Goal: Task Accomplishment & Management: Complete application form

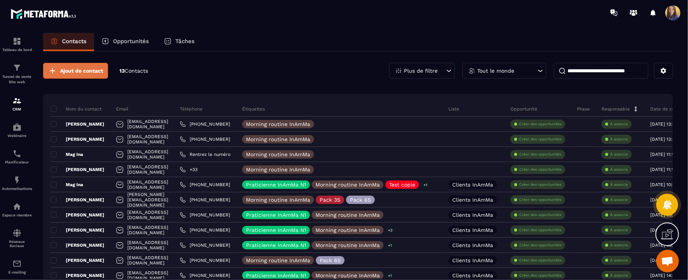
scroll to position [3395, 0]
click at [82, 73] on span "Ajout de contact" at bounding box center [81, 71] width 43 height 8
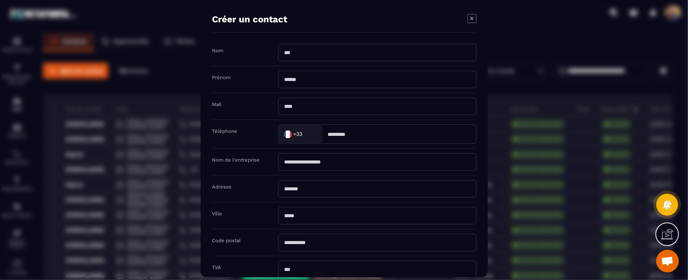
drag, startPoint x: 321, startPoint y: 53, endPoint x: 319, endPoint y: 49, distance: 4.1
click at [321, 52] on input "Modal window" at bounding box center [377, 52] width 198 height 17
type input "*******"
click at [321, 77] on input "Modal window" at bounding box center [377, 79] width 198 height 17
type input "****"
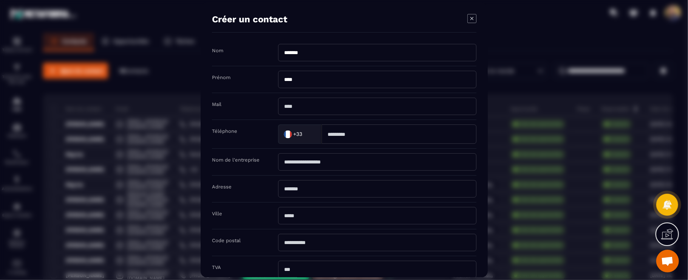
click at [322, 110] on input "Modal window" at bounding box center [377, 105] width 198 height 17
type input "**********"
click at [345, 136] on input "Modal window" at bounding box center [399, 133] width 155 height 19
type input "*********"
click at [443, 168] on input "Modal window" at bounding box center [377, 161] width 198 height 17
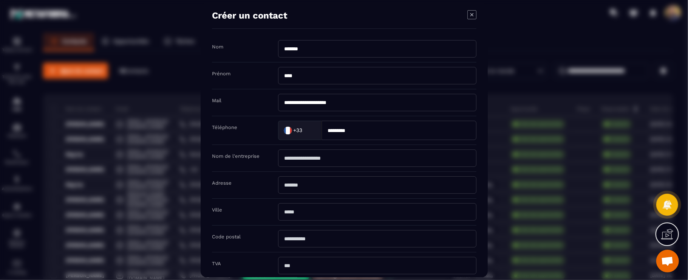
scroll to position [112, 0]
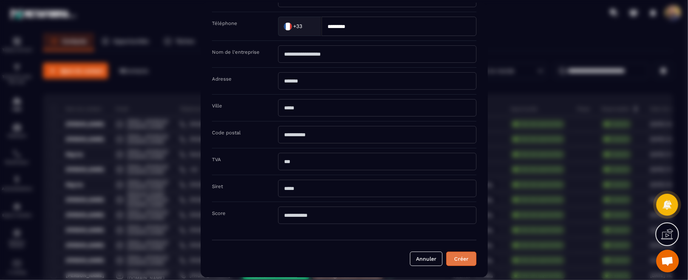
click at [463, 262] on button "Créer" at bounding box center [461, 258] width 30 height 14
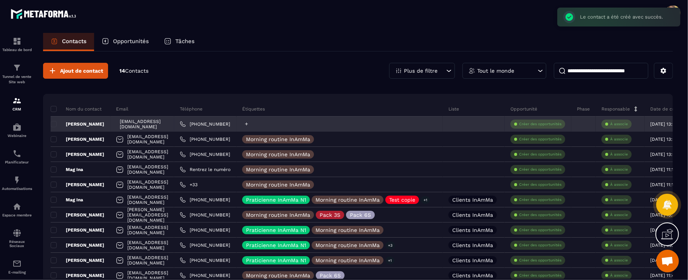
click at [249, 126] on icon at bounding box center [246, 123] width 5 height 5
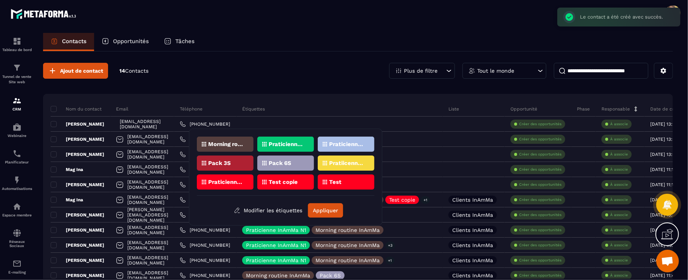
click at [220, 144] on p "Morning routine InAmMa" at bounding box center [226, 143] width 37 height 5
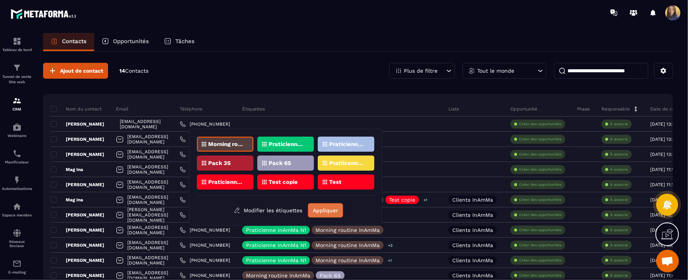
click at [326, 206] on button "Appliquer" at bounding box center [325, 210] width 35 height 14
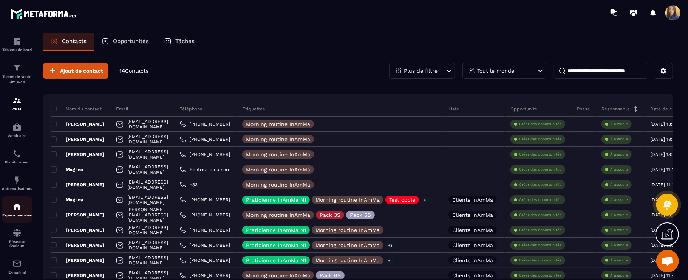
click at [17, 213] on div "Espace membre" at bounding box center [17, 209] width 30 height 15
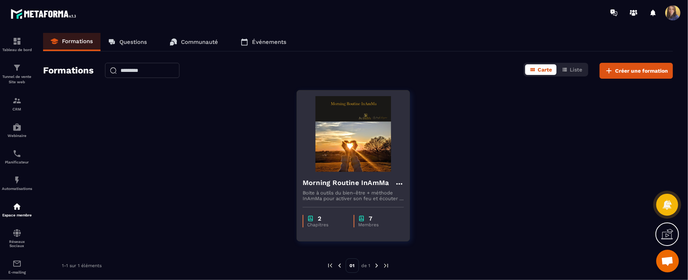
click at [373, 187] on h4 "Morning Routine InAmMa" at bounding box center [346, 182] width 86 height 11
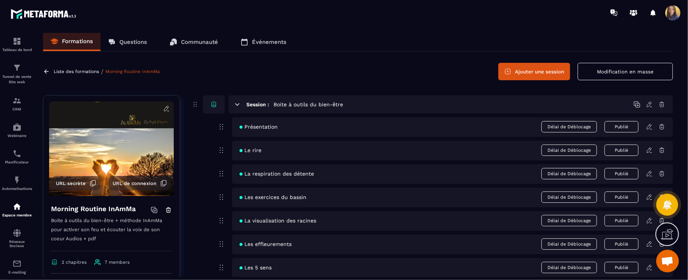
click at [70, 184] on span "URL secrète" at bounding box center [71, 183] width 30 height 6
click at [19, 211] on img at bounding box center [16, 206] width 9 height 9
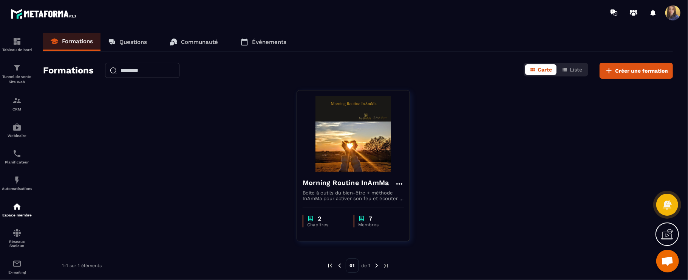
click at [270, 51] on link "Événements" at bounding box center [263, 42] width 61 height 18
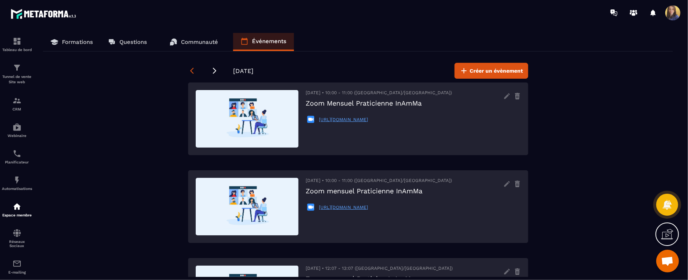
click at [192, 71] on icon at bounding box center [192, 71] width 8 height 8
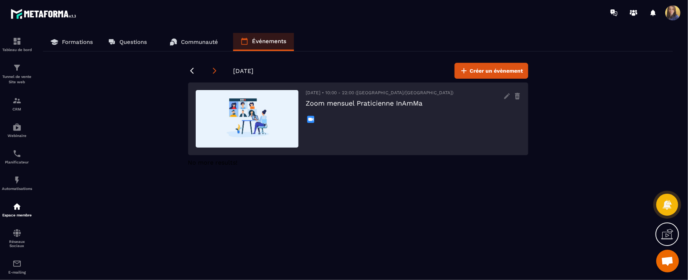
click at [212, 72] on icon at bounding box center [215, 71] width 8 height 8
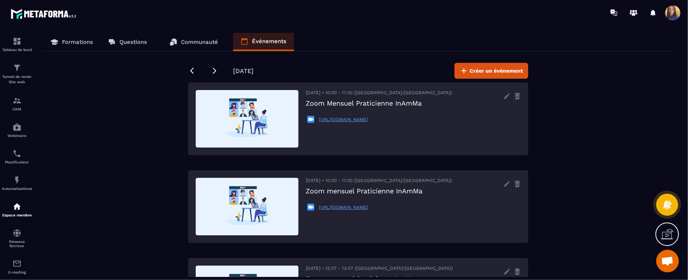
click at [672, 263] on span "Ouvrir le chat" at bounding box center [667, 261] width 12 height 11
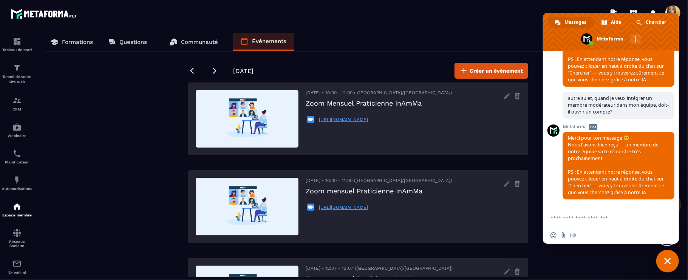
scroll to position [3395, 0]
click at [561, 215] on textarea "Entrez votre message..." at bounding box center [603, 217] width 104 height 7
